Goal: Transaction & Acquisition: Purchase product/service

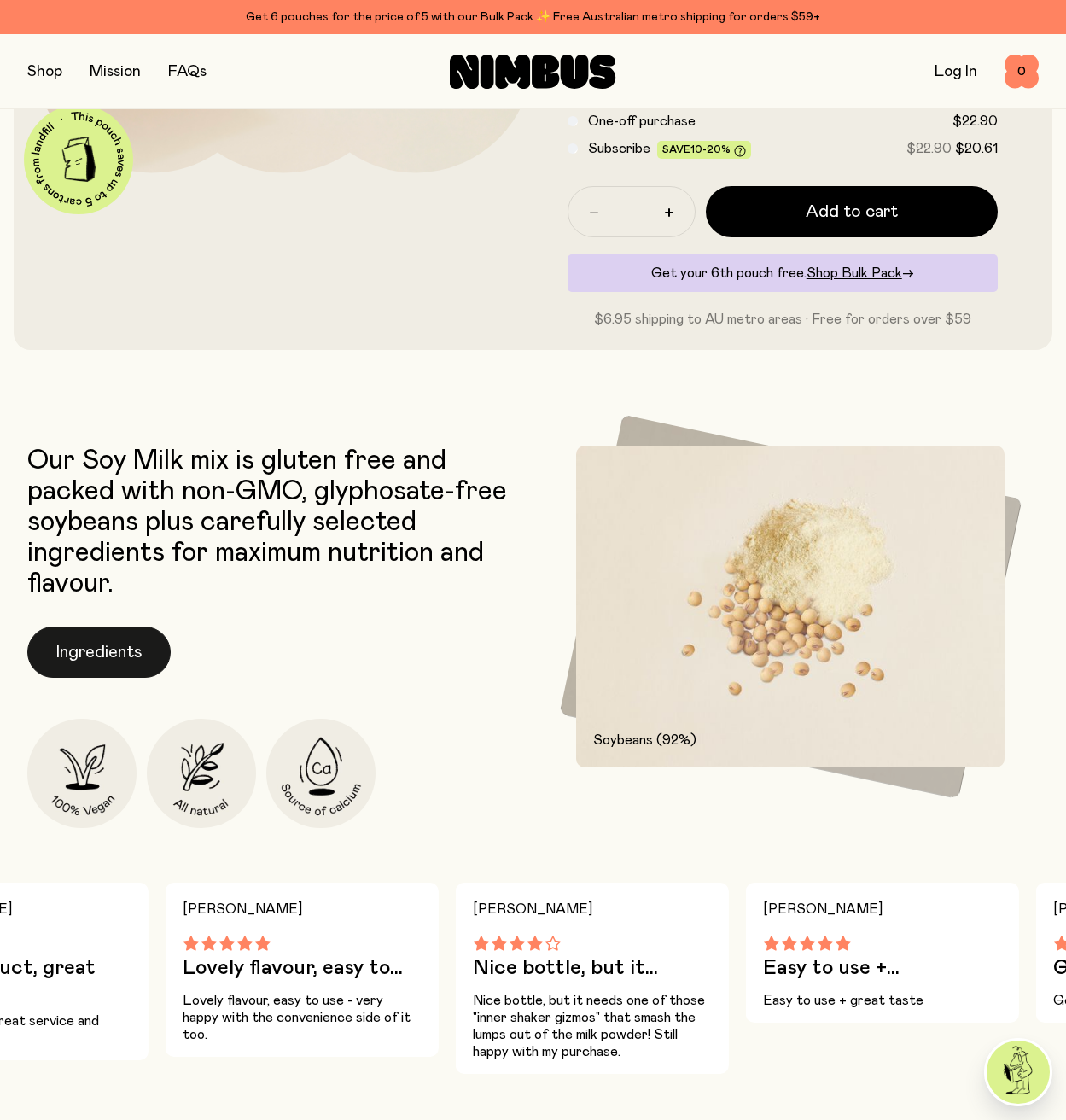
scroll to position [470, 0]
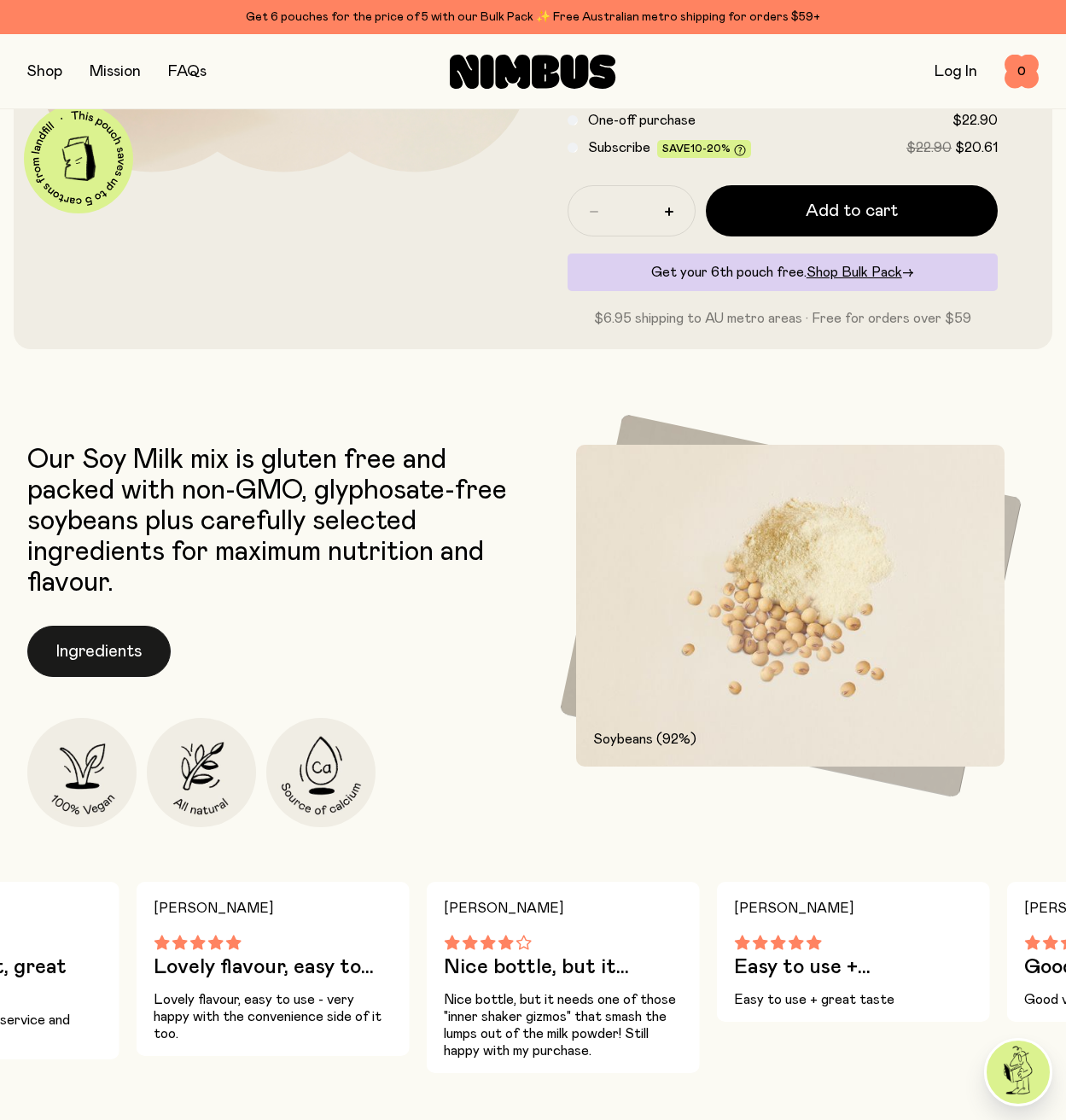
click at [141, 660] on button "Ingredients" at bounding box center [98, 651] width 143 height 51
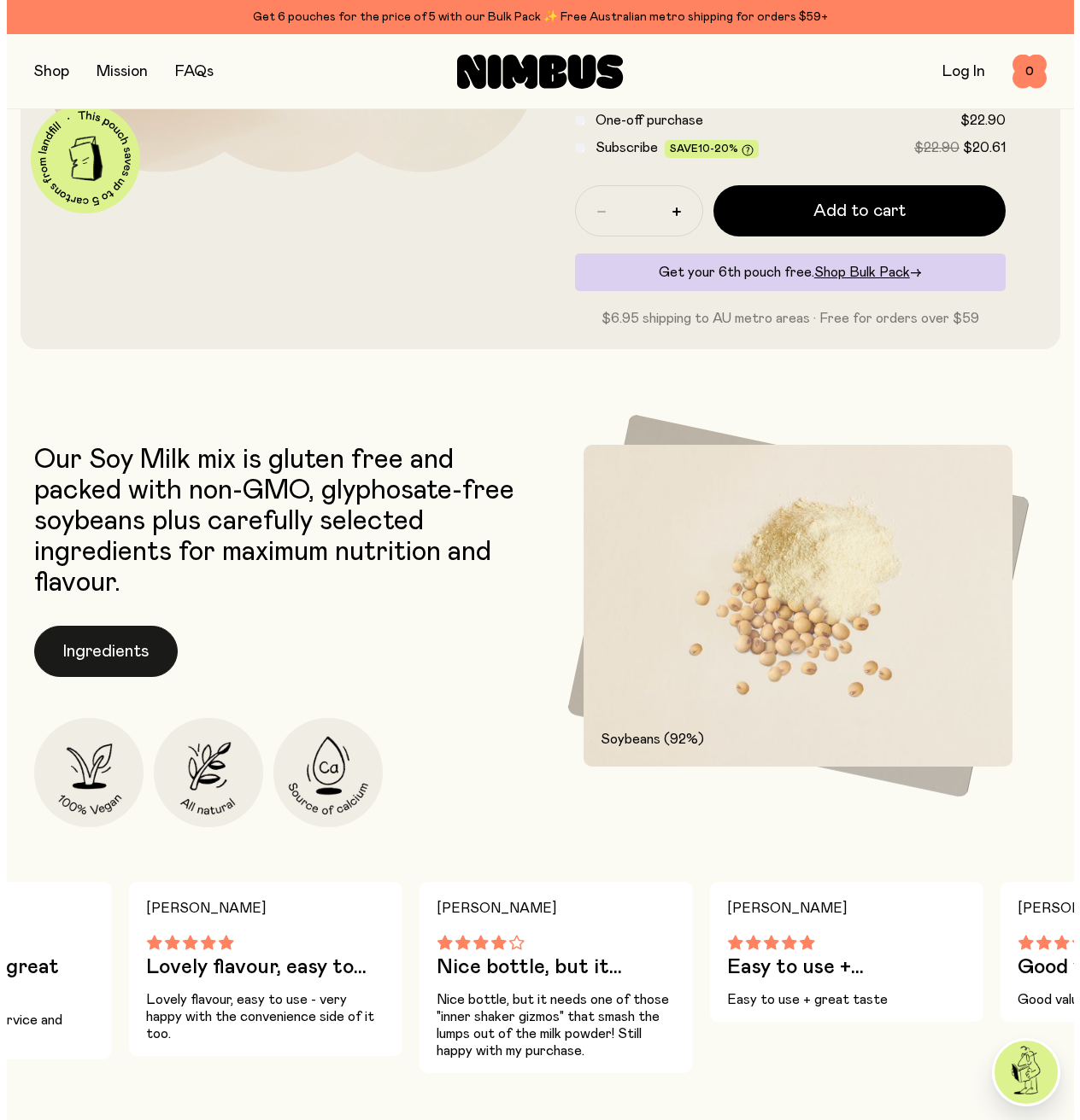
scroll to position [0, 0]
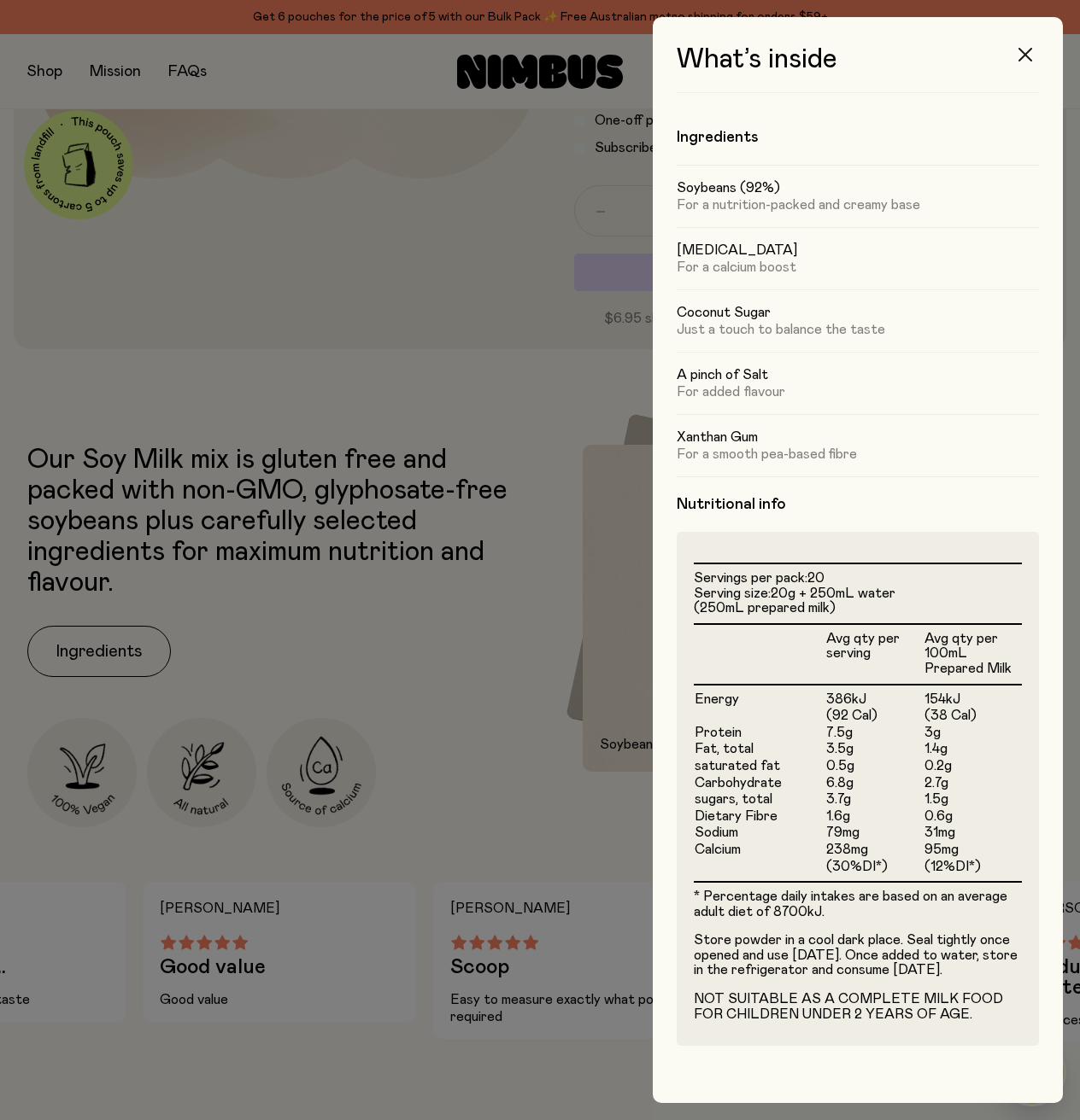
click at [1026, 51] on icon "button" at bounding box center [1026, 54] width 14 height 14
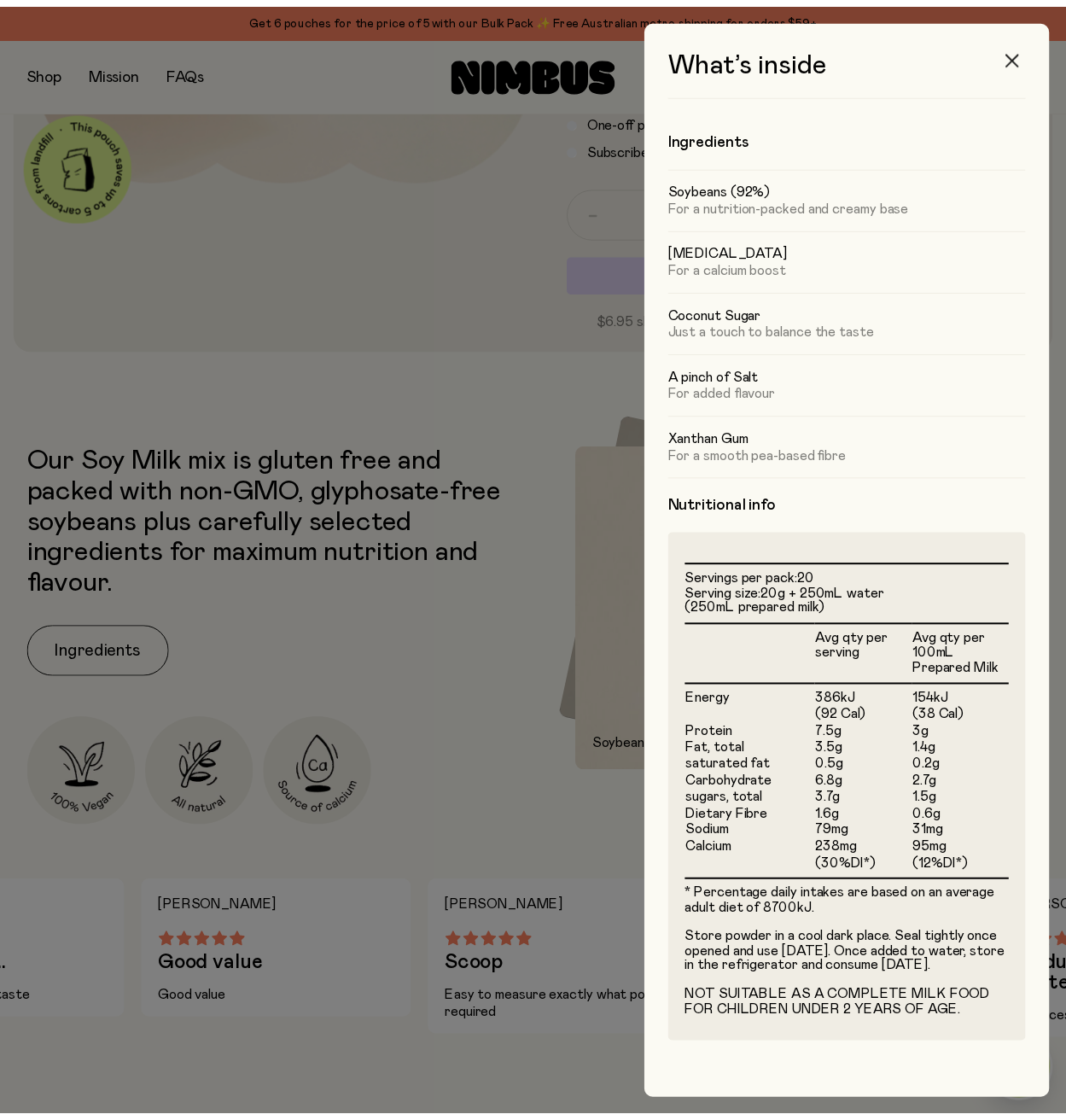
scroll to position [470, 0]
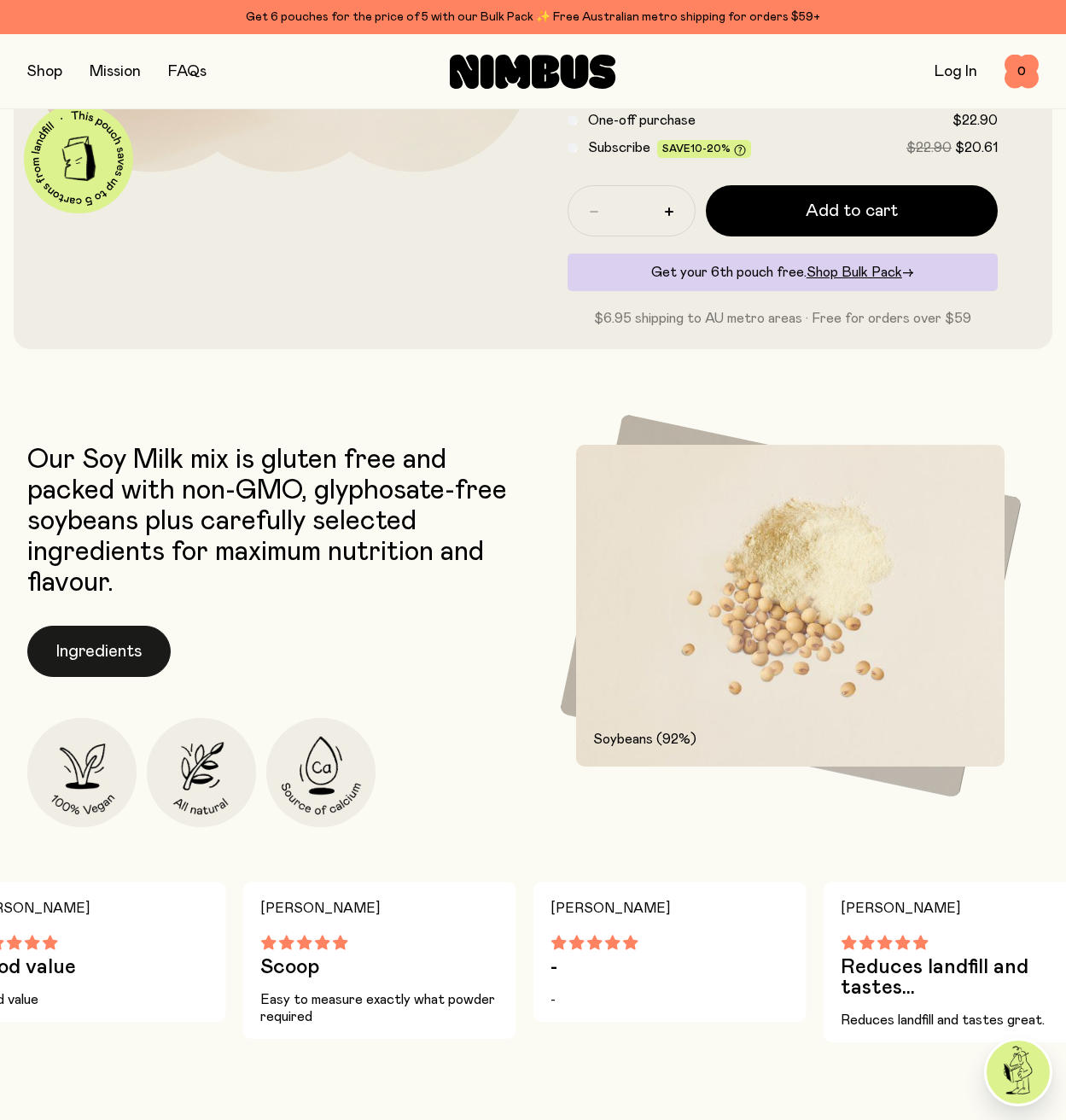
click at [119, 648] on button "Ingredients" at bounding box center [98, 651] width 143 height 51
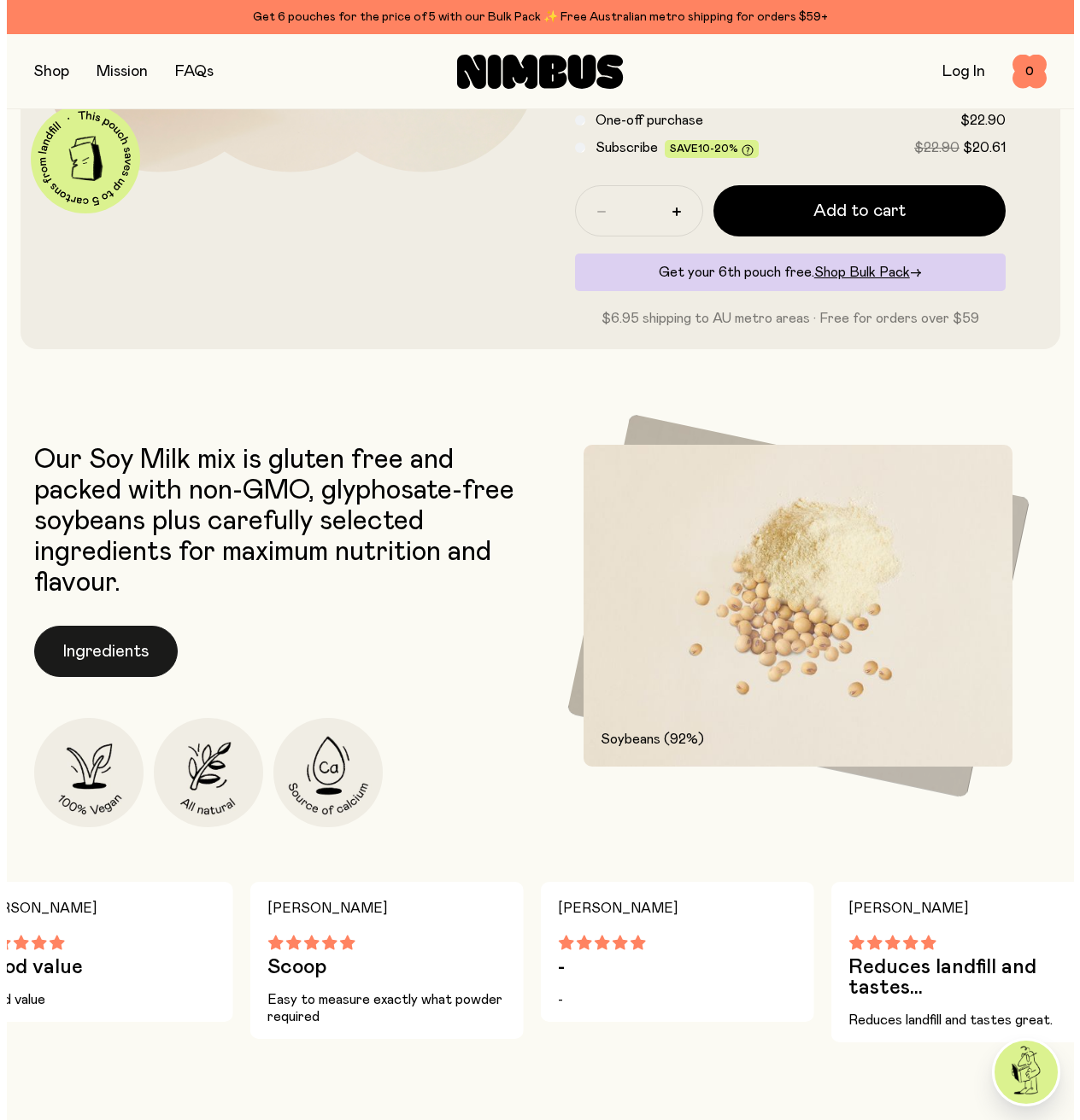
scroll to position [0, 0]
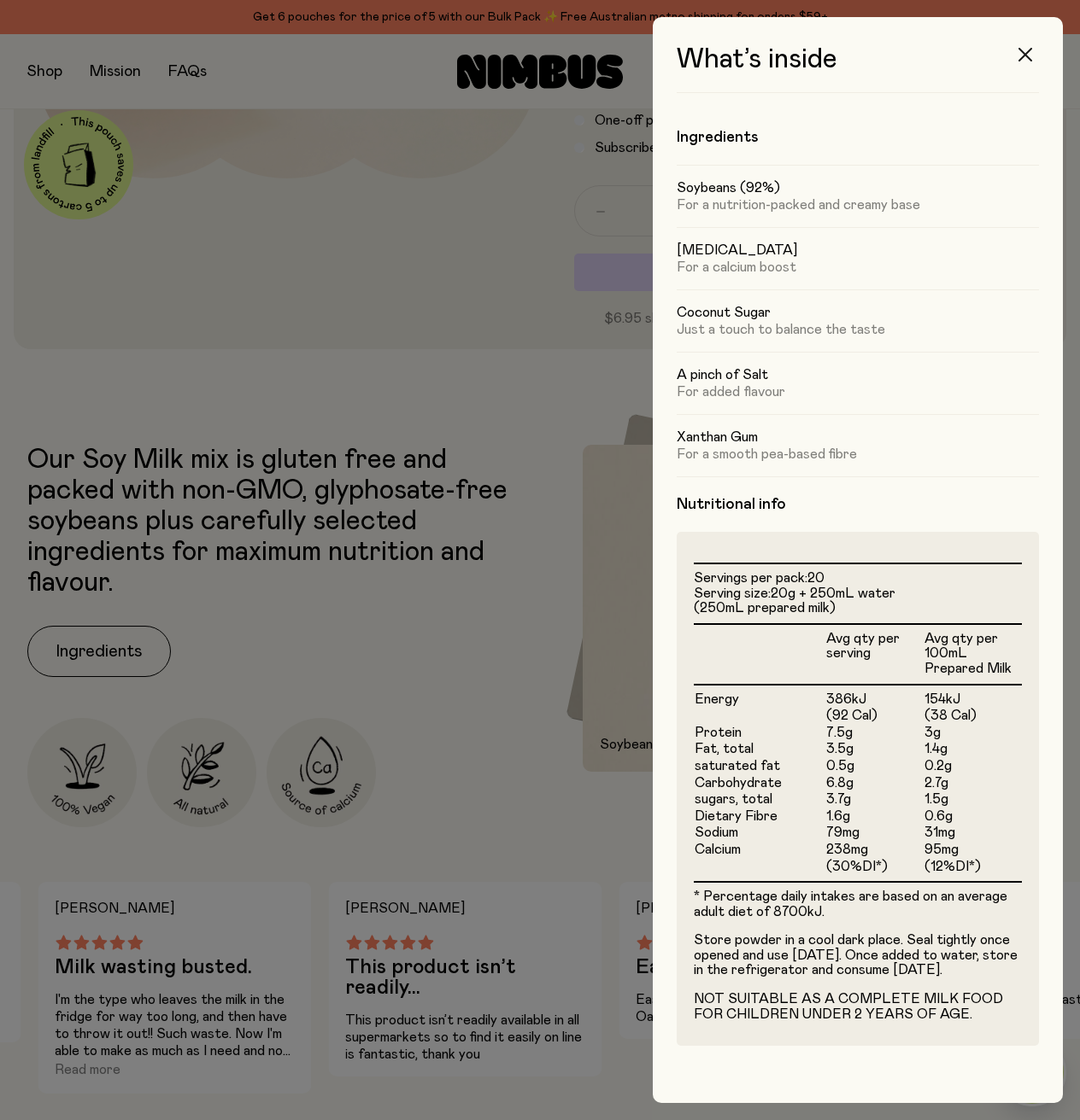
click at [1017, 50] on button "button" at bounding box center [1025, 54] width 41 height 41
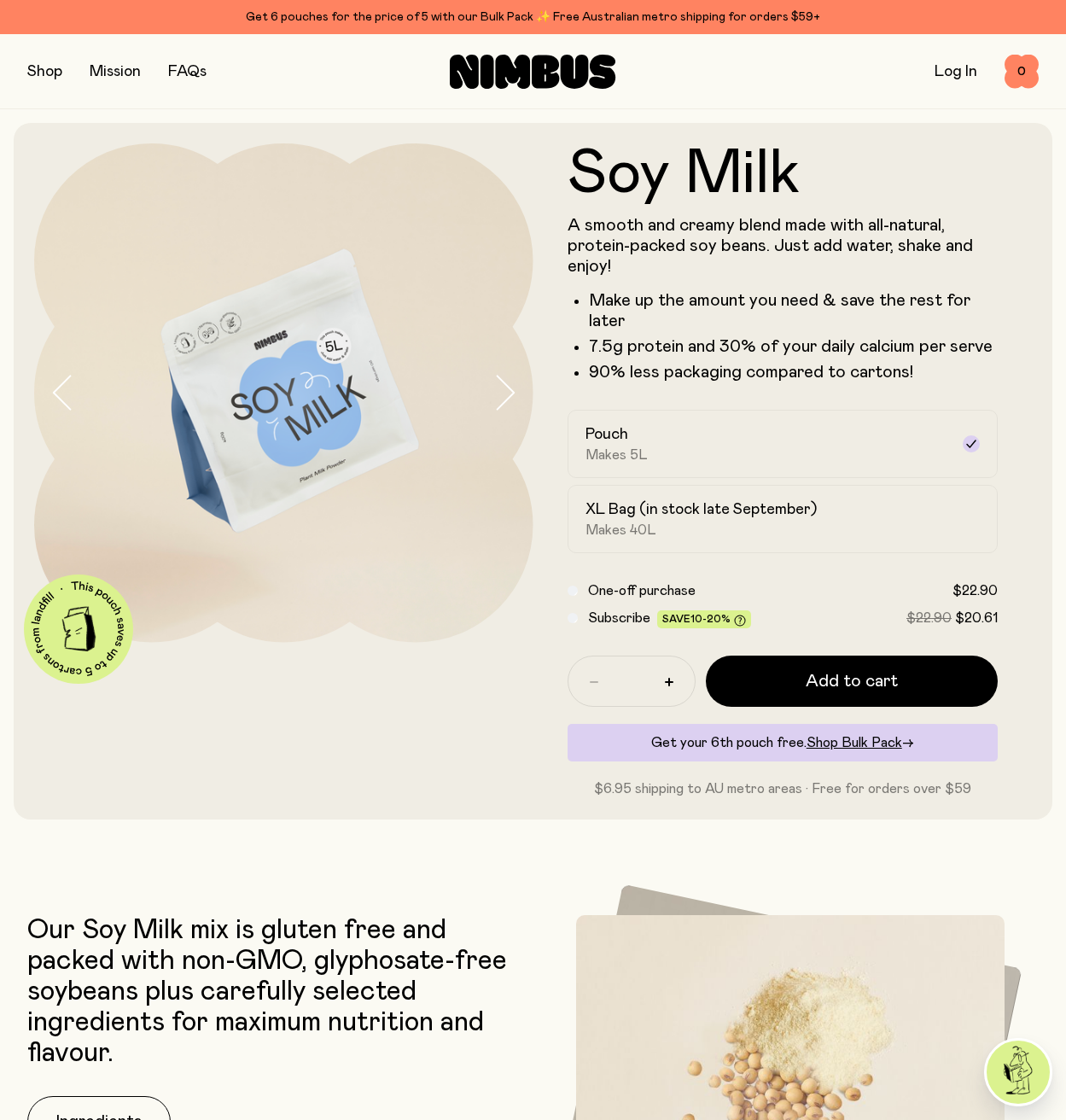
click at [953, 70] on link "Log In" at bounding box center [955, 72] width 43 height 16
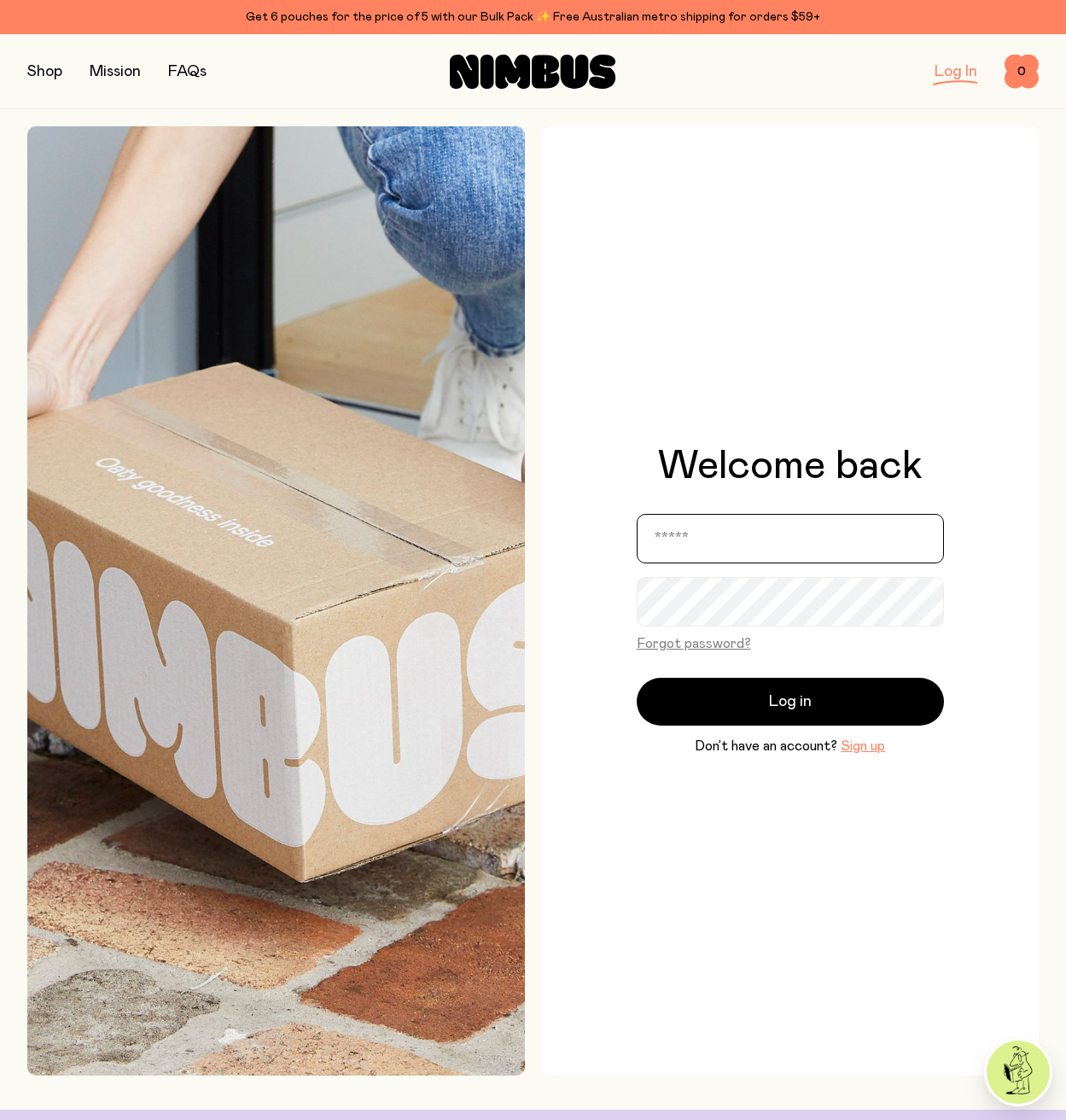
type input "**********"
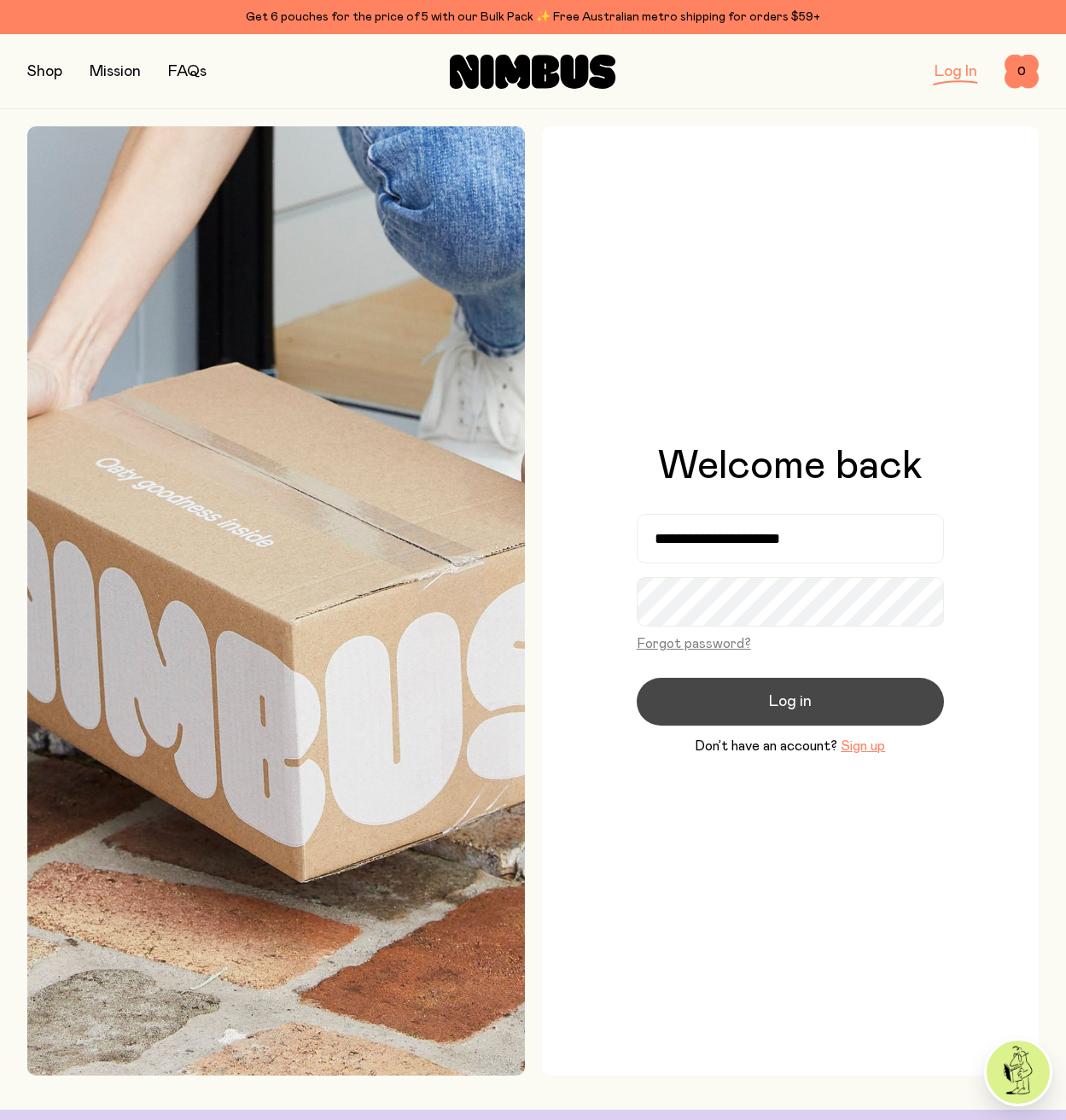
click at [828, 707] on button "Log in" at bounding box center [791, 701] width 307 height 47
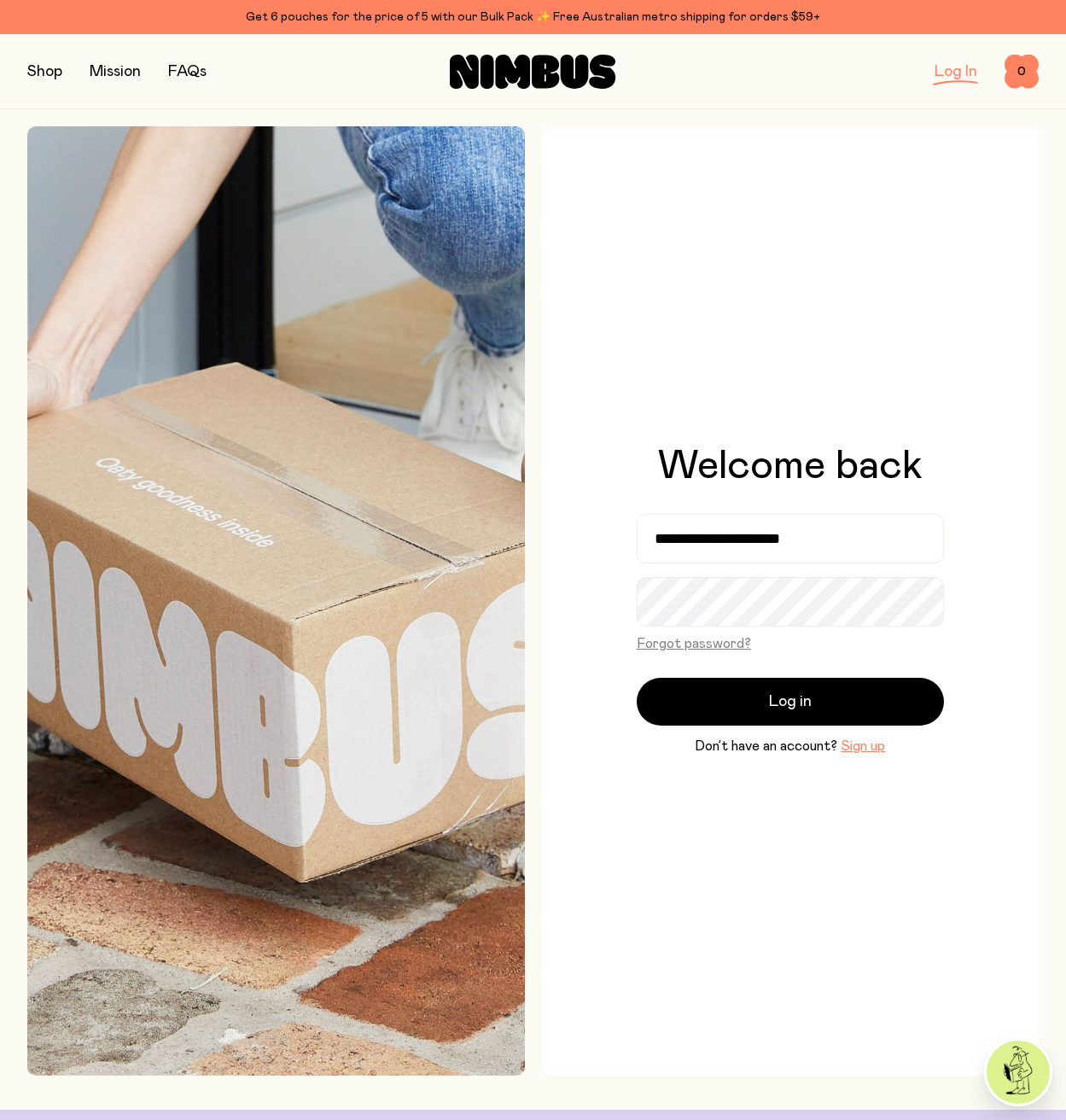
click at [675, 333] on div "**********" at bounding box center [791, 601] width 497 height 950
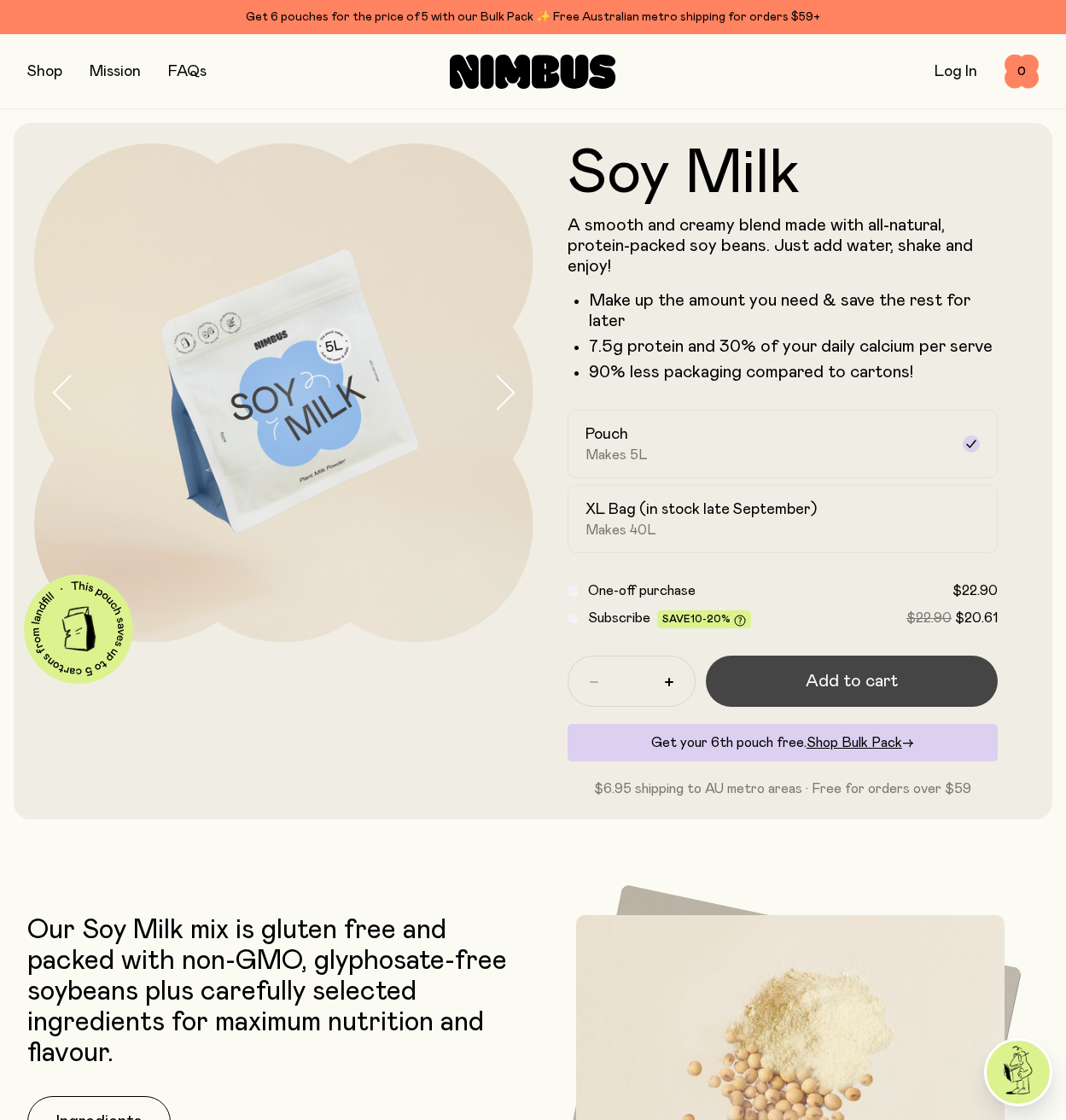
click at [848, 676] on span "Add to cart" at bounding box center [851, 681] width 92 height 24
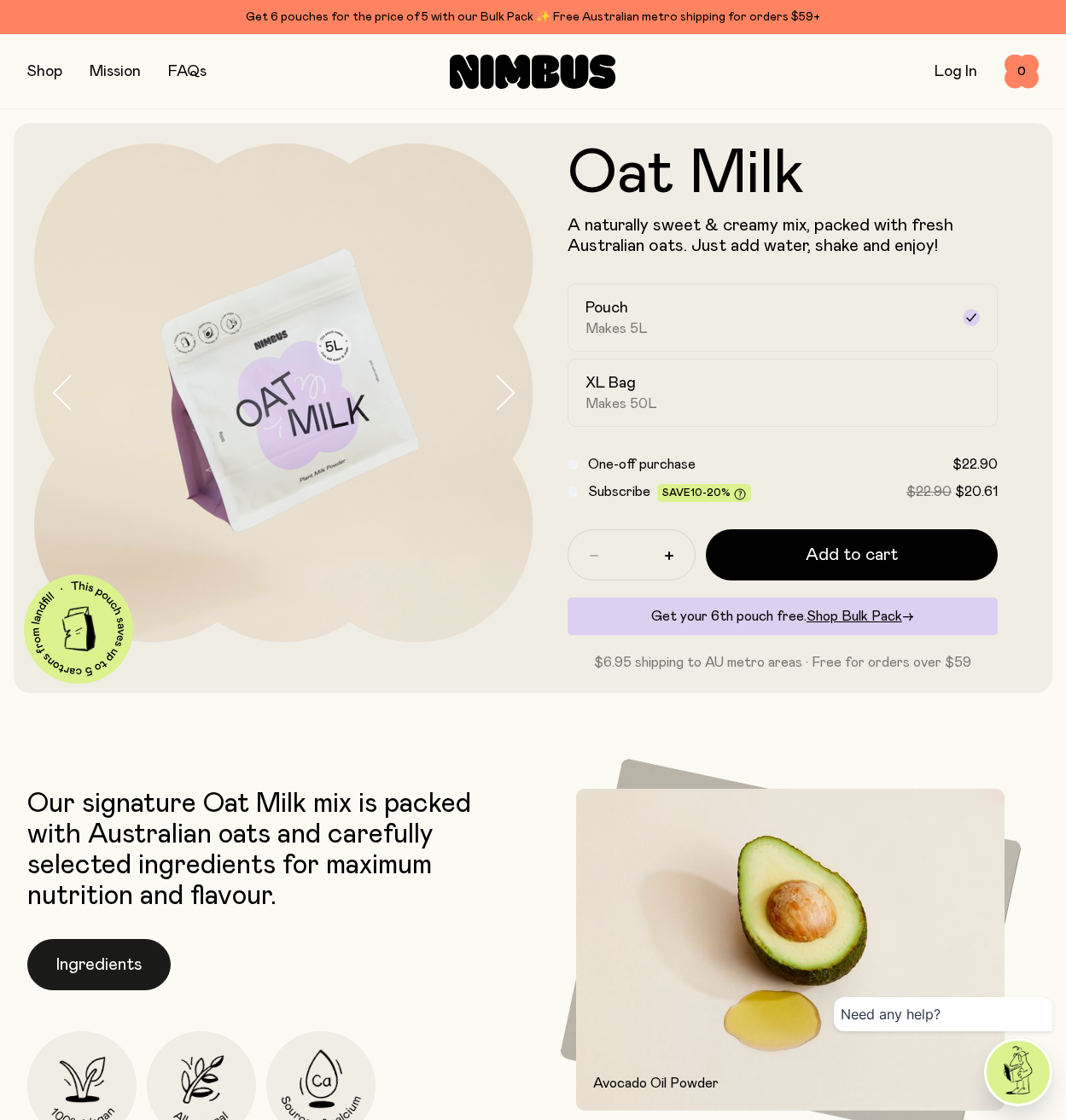
click at [98, 970] on button "Ingredients" at bounding box center [98, 965] width 143 height 51
